Goal: Communication & Community: Answer question/provide support

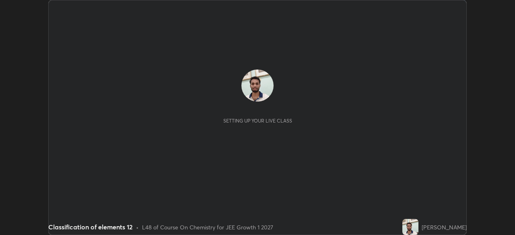
scroll to position [235, 515]
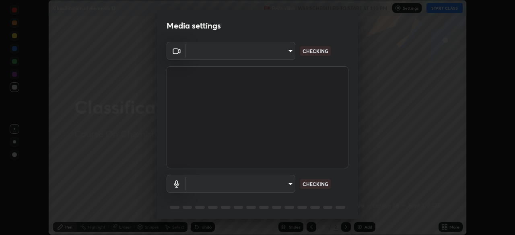
type input "e828e536804fa5ec44f09bab9f54175a8b6d317bb850f7280915d3359c97194d"
type input "communications"
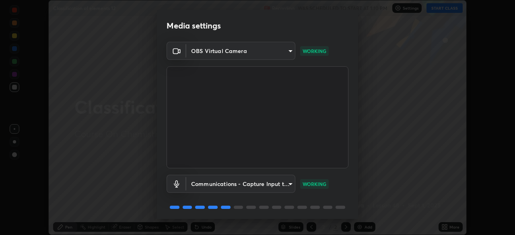
click at [229, 51] on body "Erase all Classification of elements 12 Recording WAS SCHEDULED TO START AT 1:1…" at bounding box center [257, 117] width 515 height 235
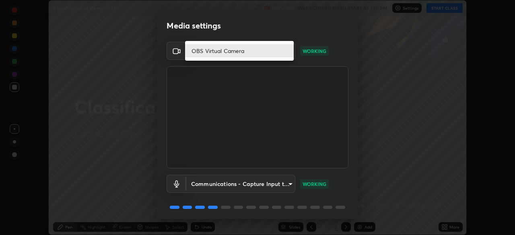
click at [205, 135] on div at bounding box center [257, 117] width 515 height 235
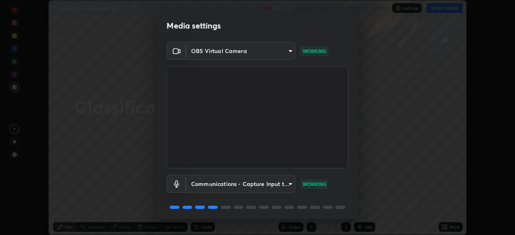
scroll to position [29, 0]
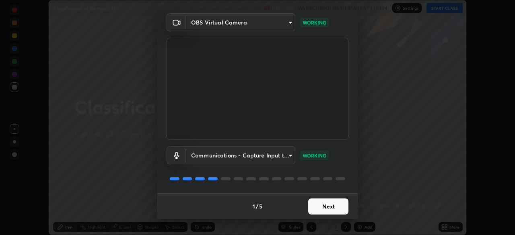
click at [326, 204] on button "Next" at bounding box center [328, 207] width 40 height 16
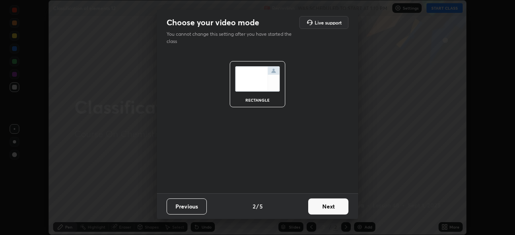
scroll to position [0, 0]
click at [329, 209] on button "Next" at bounding box center [328, 207] width 40 height 16
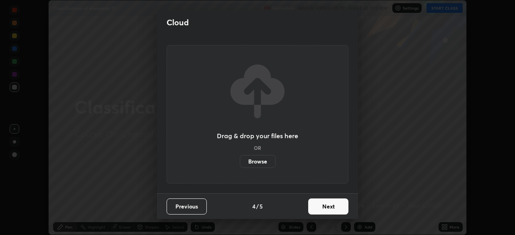
click at [334, 213] on button "Next" at bounding box center [328, 207] width 40 height 16
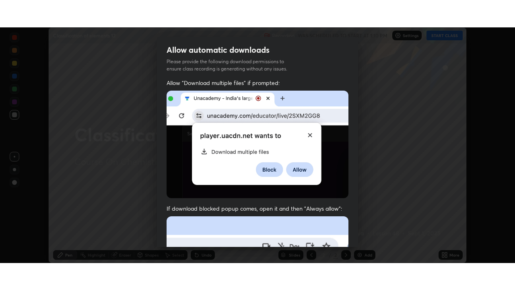
scroll to position [193, 0]
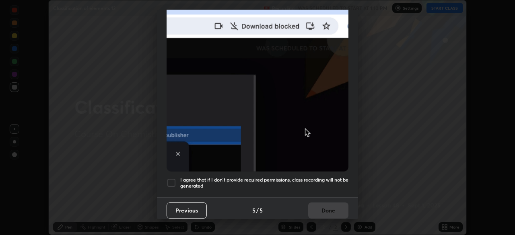
click at [171, 181] on div at bounding box center [172, 183] width 10 height 10
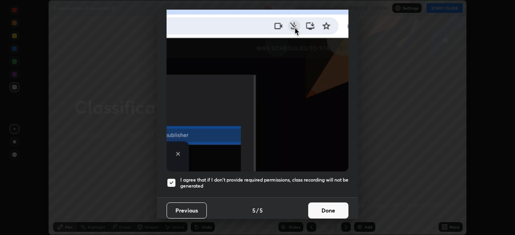
click at [328, 207] on button "Done" at bounding box center [328, 211] width 40 height 16
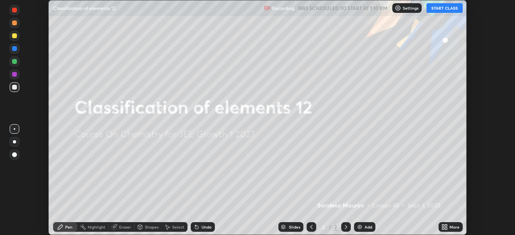
click at [451, 8] on button "START CLASS" at bounding box center [445, 8] width 36 height 10
click at [358, 227] on img at bounding box center [360, 227] width 6 height 6
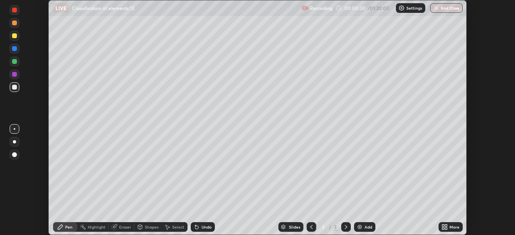
click at [443, 228] on icon at bounding box center [443, 229] width 2 height 2
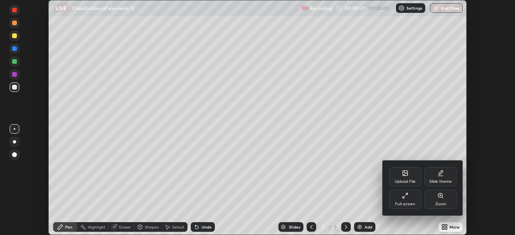
click at [405, 200] on div "Full screen" at bounding box center [405, 199] width 32 height 19
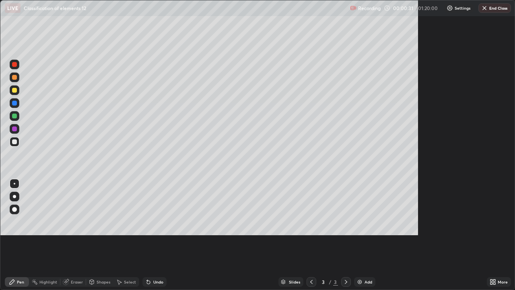
scroll to position [290, 515]
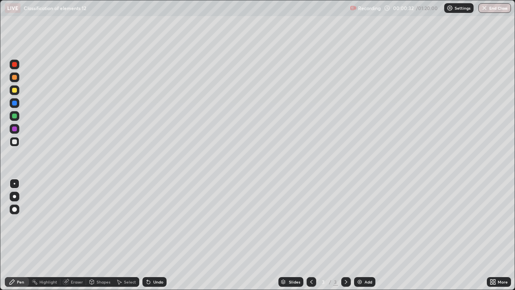
click at [310, 235] on icon at bounding box center [311, 281] width 6 height 6
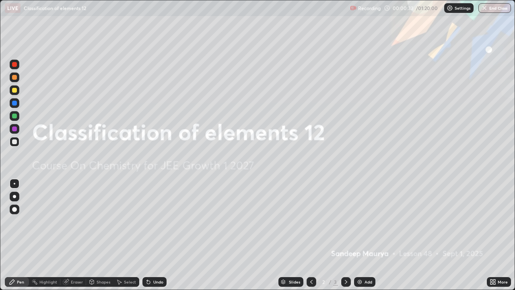
click at [15, 116] on div at bounding box center [14, 115] width 5 height 5
click at [16, 78] on div at bounding box center [14, 77] width 5 height 5
click at [359, 235] on img at bounding box center [360, 281] width 6 height 6
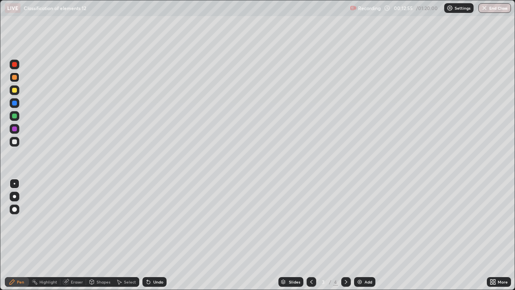
click at [311, 235] on icon at bounding box center [311, 281] width 6 height 6
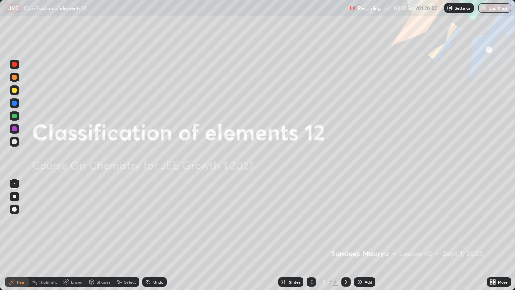
click at [344, 235] on icon at bounding box center [346, 281] width 6 height 6
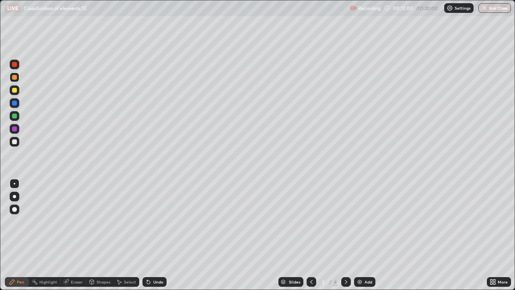
click at [147, 235] on icon at bounding box center [148, 281] width 3 height 3
click at [150, 235] on icon at bounding box center [148, 281] width 6 height 6
click at [149, 235] on icon at bounding box center [148, 281] width 6 height 6
click at [147, 235] on icon at bounding box center [147, 280] width 1 height 1
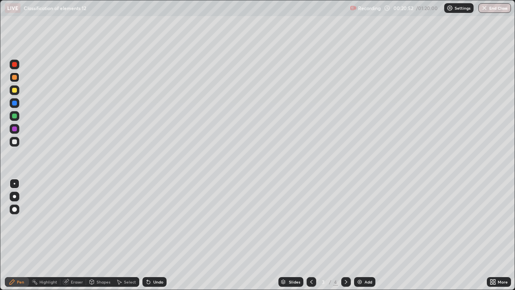
click at [147, 235] on icon at bounding box center [147, 280] width 1 height 1
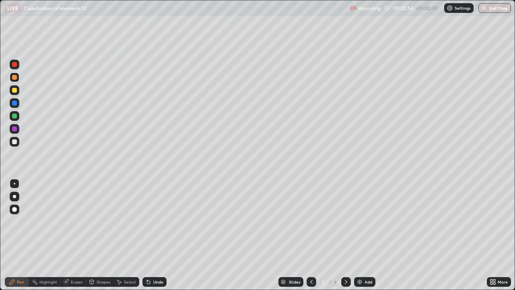
click at [147, 235] on icon at bounding box center [147, 280] width 1 height 1
click at [361, 235] on img at bounding box center [360, 281] width 6 height 6
click at [345, 235] on icon at bounding box center [346, 281] width 6 height 6
click at [311, 235] on icon at bounding box center [311, 281] width 6 height 6
click at [359, 235] on img at bounding box center [360, 281] width 6 height 6
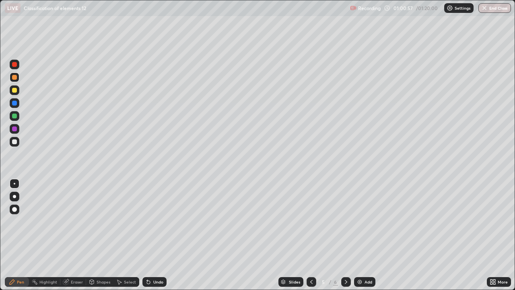
click at [320, 235] on div "5" at bounding box center [324, 281] width 8 height 5
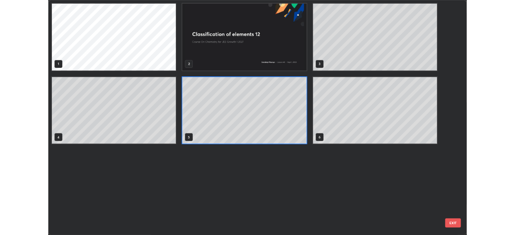
scroll to position [287, 510]
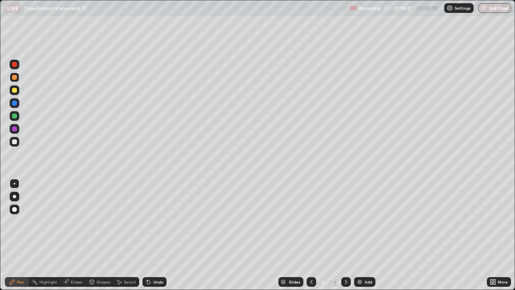
click at [14, 91] on div at bounding box center [14, 90] width 5 height 5
click at [74, 235] on div "Eraser" at bounding box center [77, 282] width 12 height 4
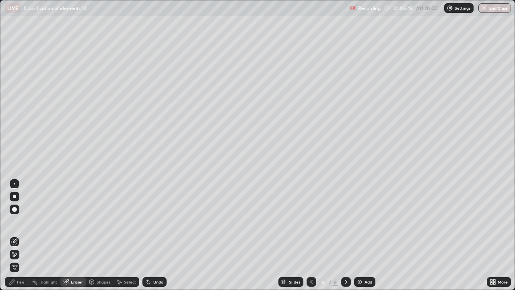
click at [23, 235] on div "Pen" at bounding box center [20, 282] width 7 height 4
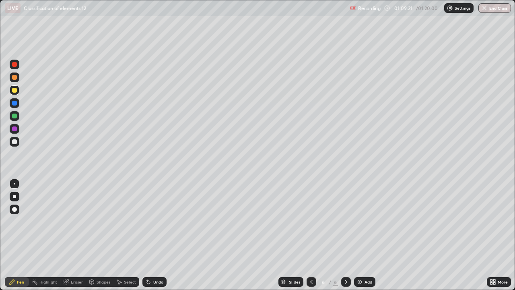
click at [491, 235] on icon at bounding box center [492, 280] width 2 height 2
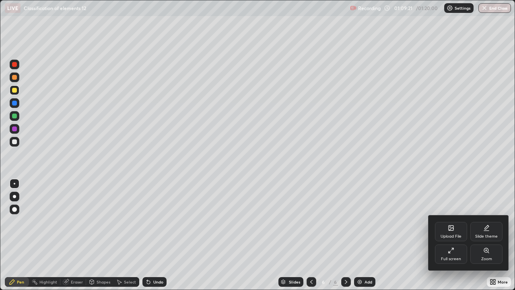
click at [456, 235] on div "Full screen" at bounding box center [451, 253] width 32 height 19
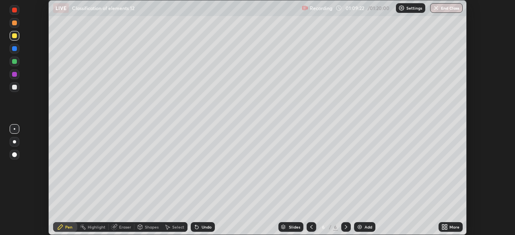
scroll to position [40008, 39729]
click at [438, 9] on img "button" at bounding box center [436, 8] width 6 height 6
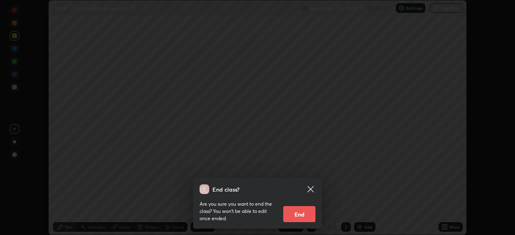
click at [294, 218] on button "End" at bounding box center [299, 214] width 32 height 16
